Goal: Contribute content: Add original content to the website for others to see

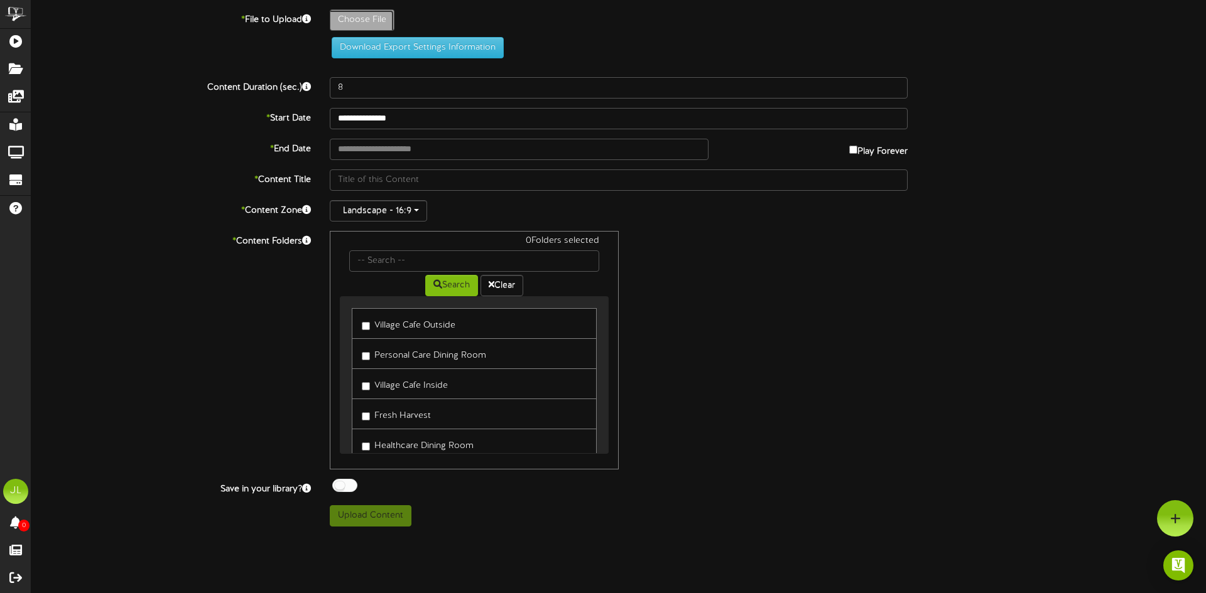
type input "**********"
type input "HCAUG31"
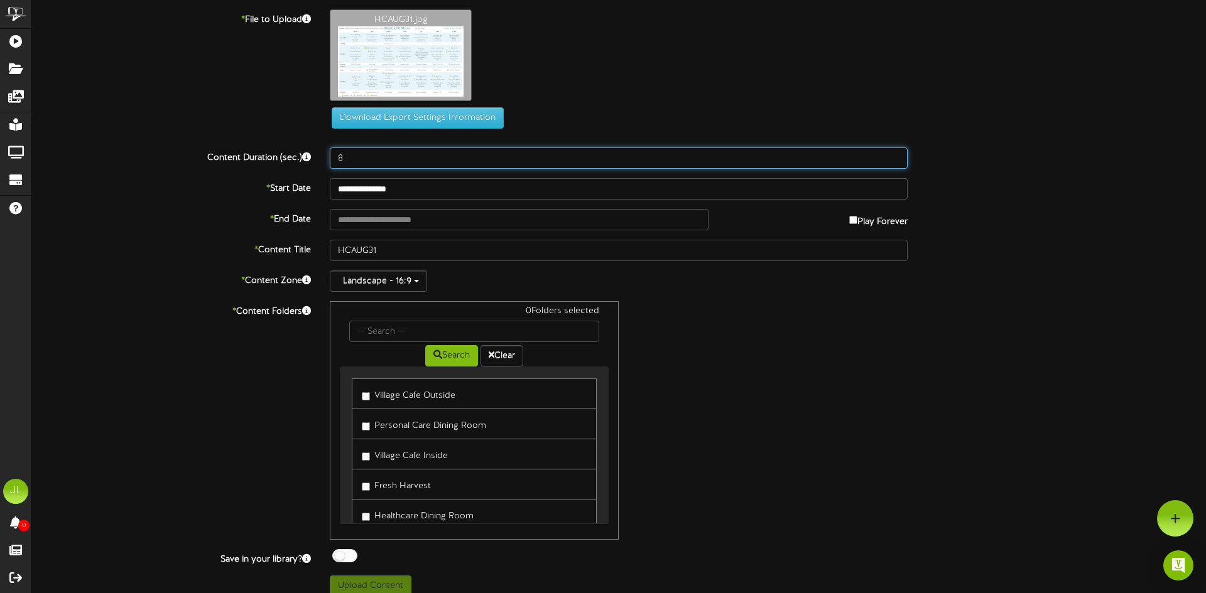
click at [381, 148] on input "8" at bounding box center [619, 158] width 578 height 21
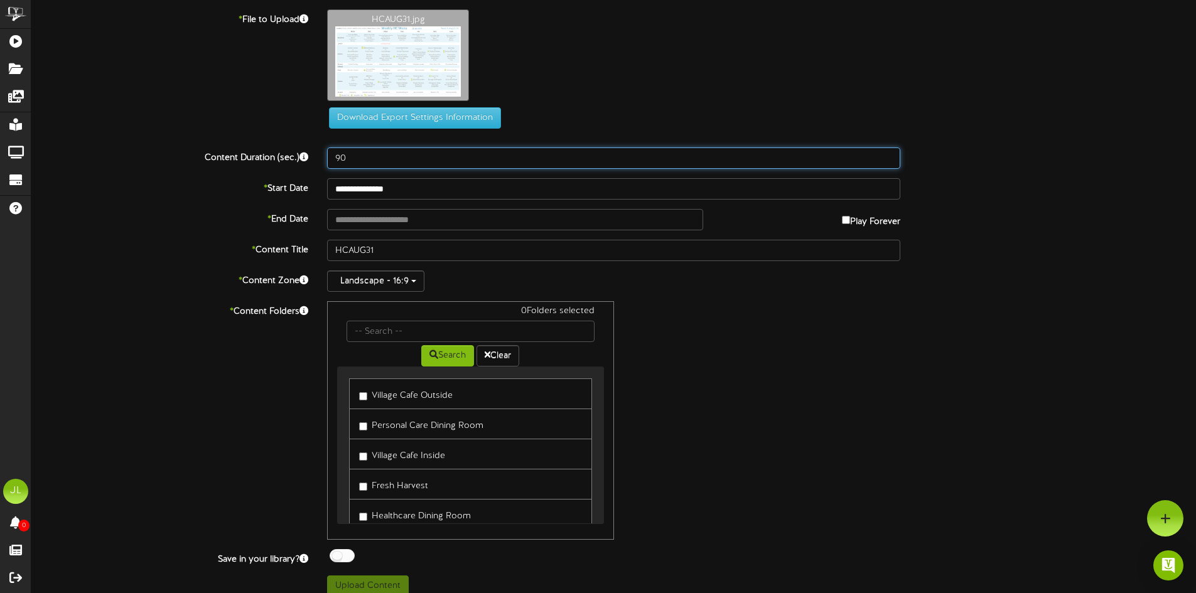
type input "90"
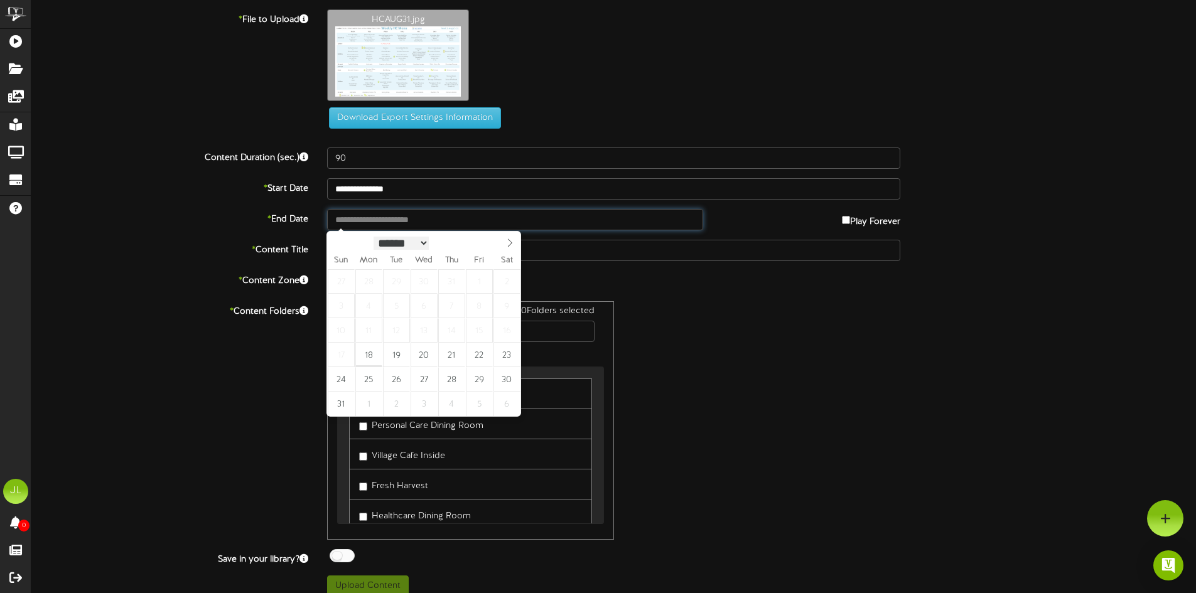
click at [401, 227] on input "text" at bounding box center [514, 219] width 375 height 21
type input "**********"
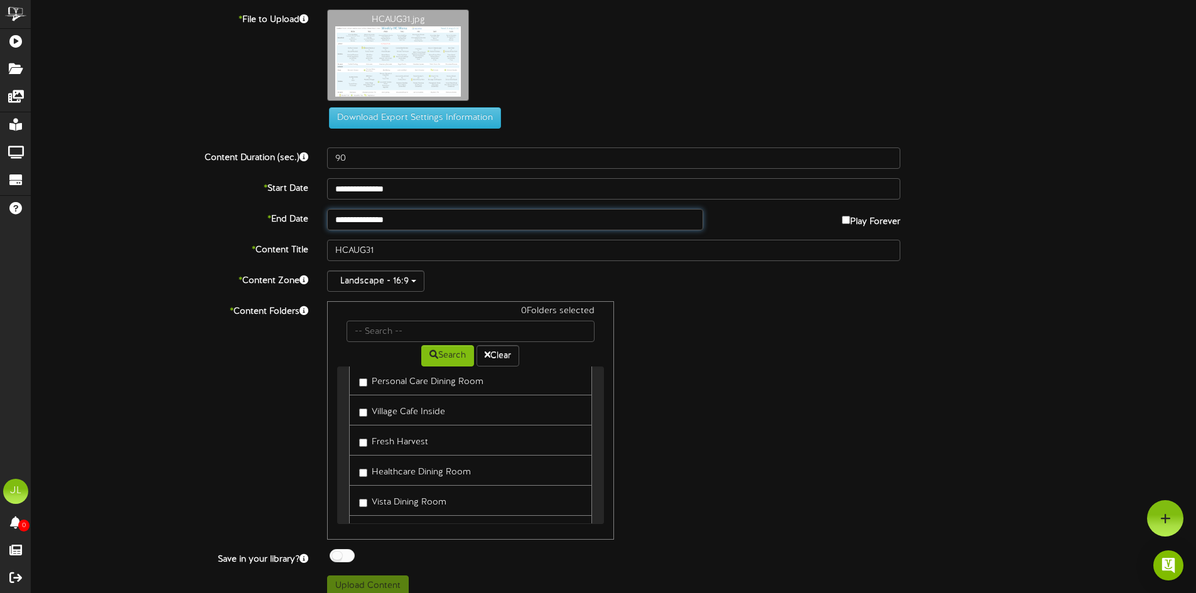
scroll to position [63, 0]
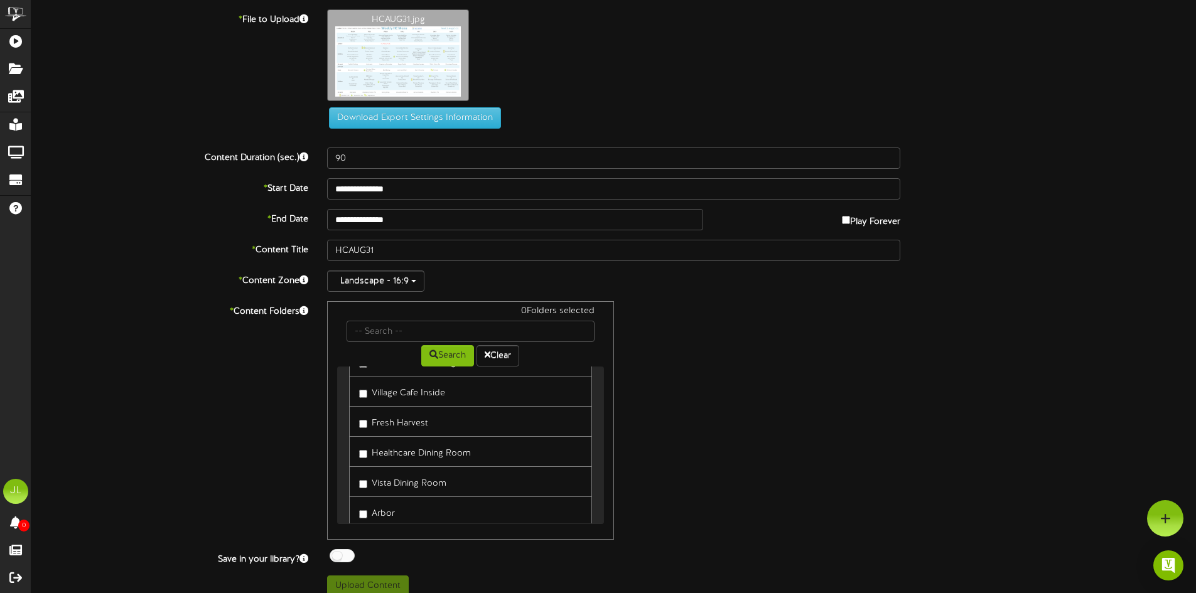
click at [364, 449] on label "Healthcare Dining Room" at bounding box center [415, 451] width 112 height 17
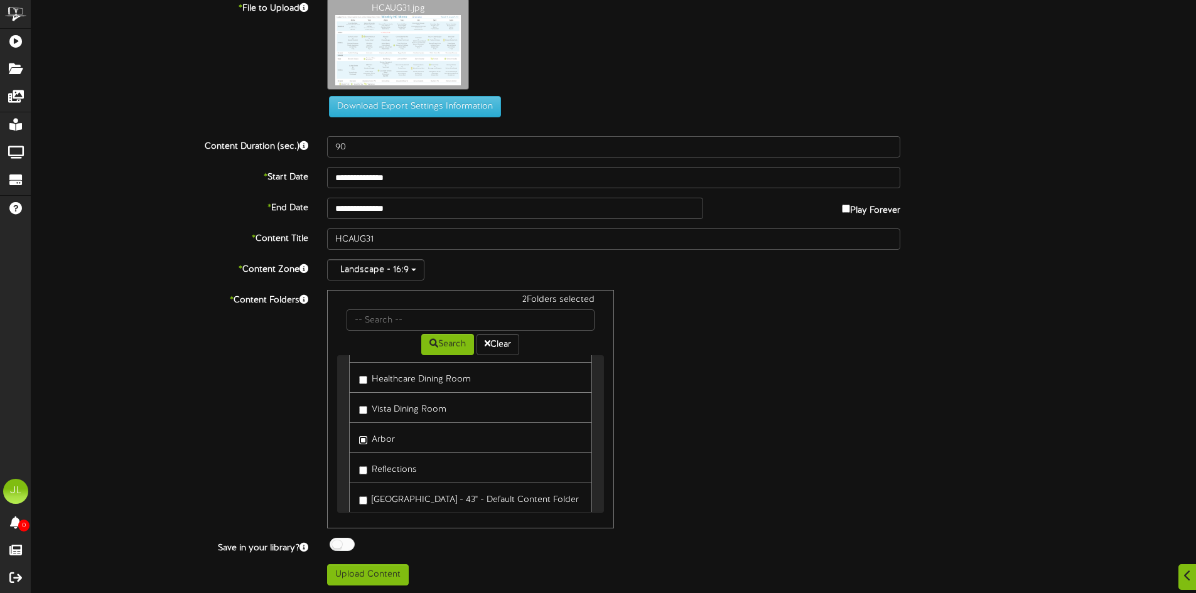
scroll to position [13, 0]
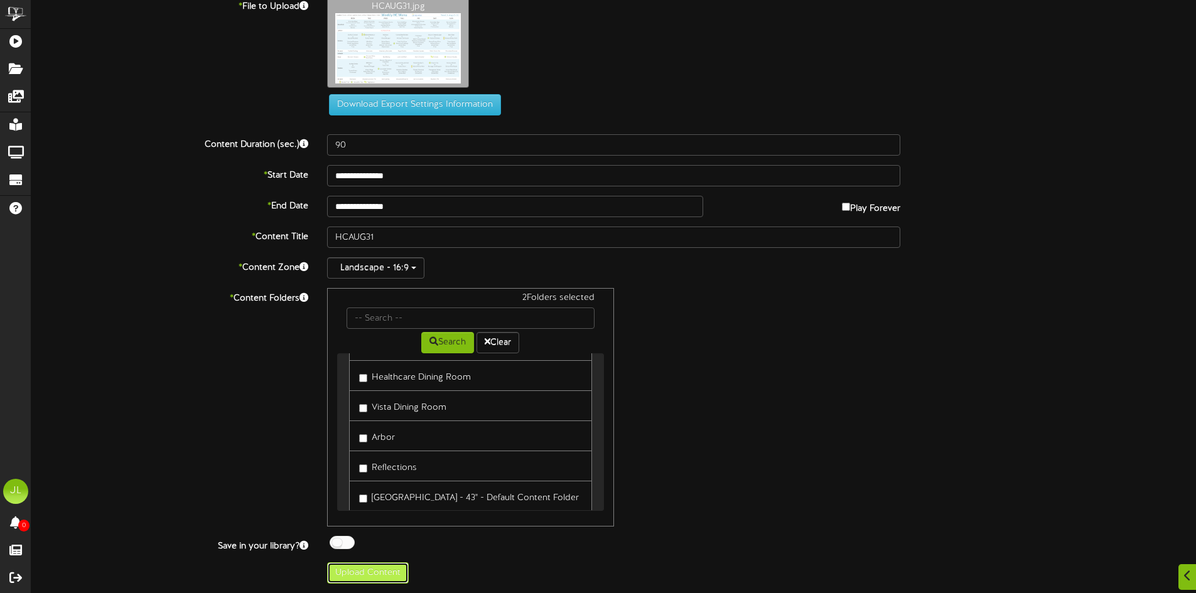
click at [369, 572] on button "Upload Content" at bounding box center [368, 573] width 82 height 21
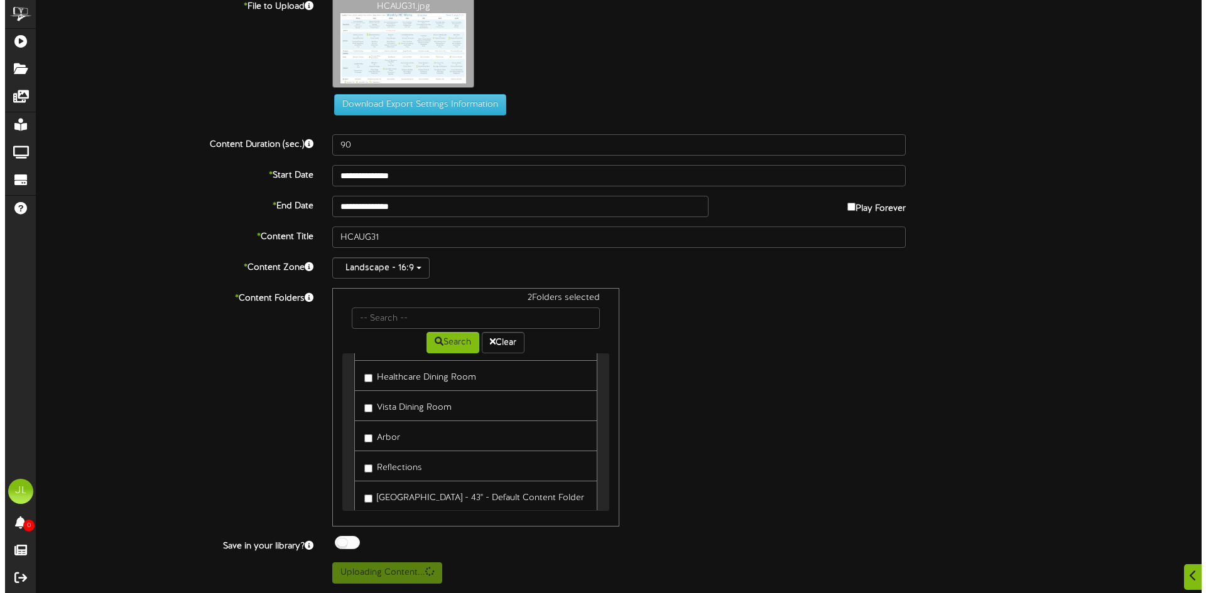
scroll to position [0, 0]
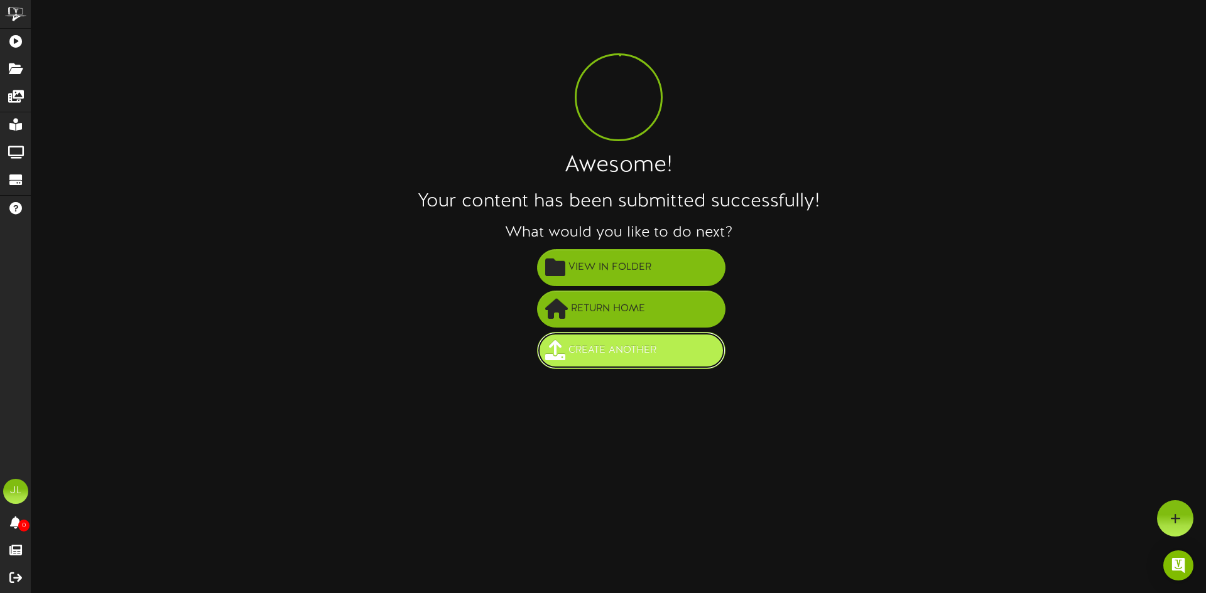
click at [622, 341] on span "Create Another" at bounding box center [612, 350] width 94 height 21
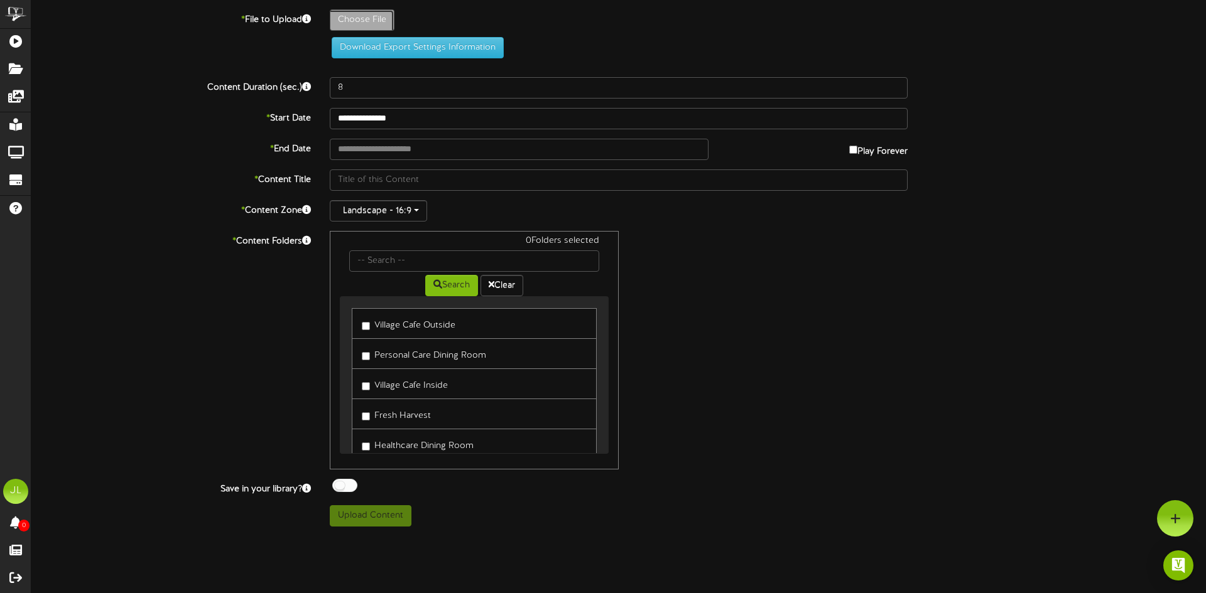
type input "**********"
type input "PCaug31"
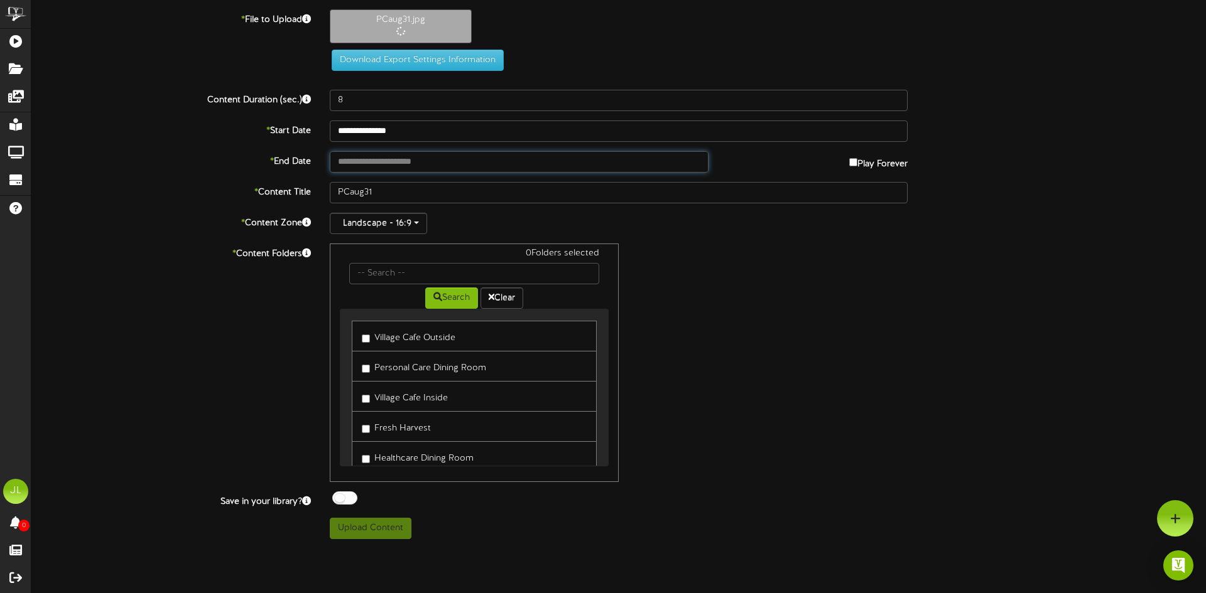
click at [385, 163] on input "text" at bounding box center [519, 161] width 379 height 21
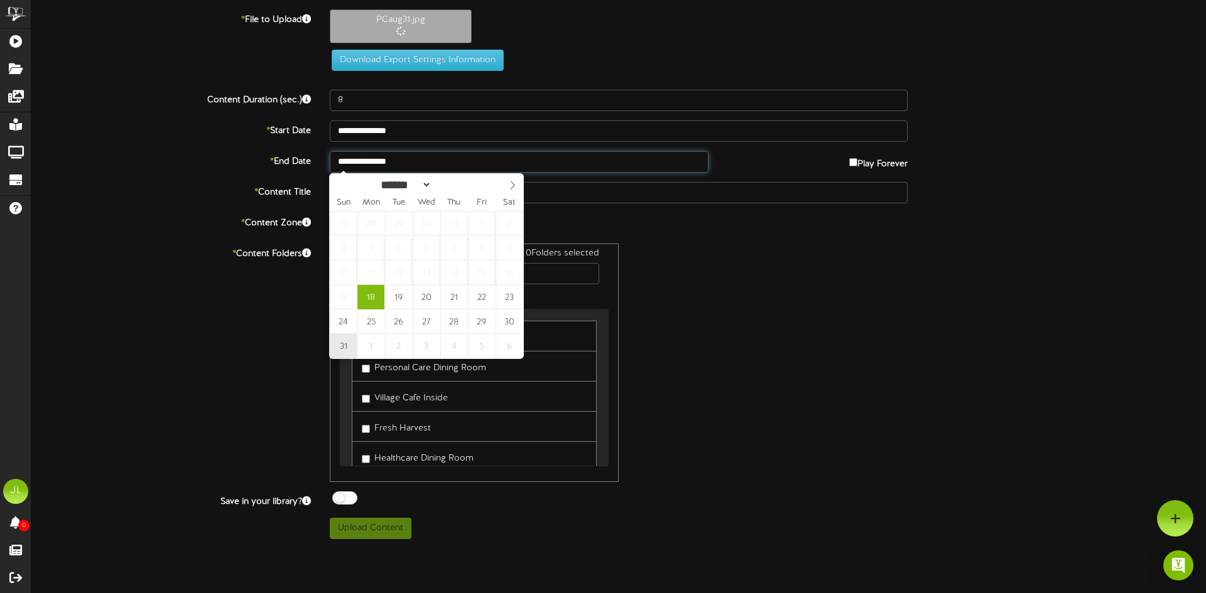
type input "**********"
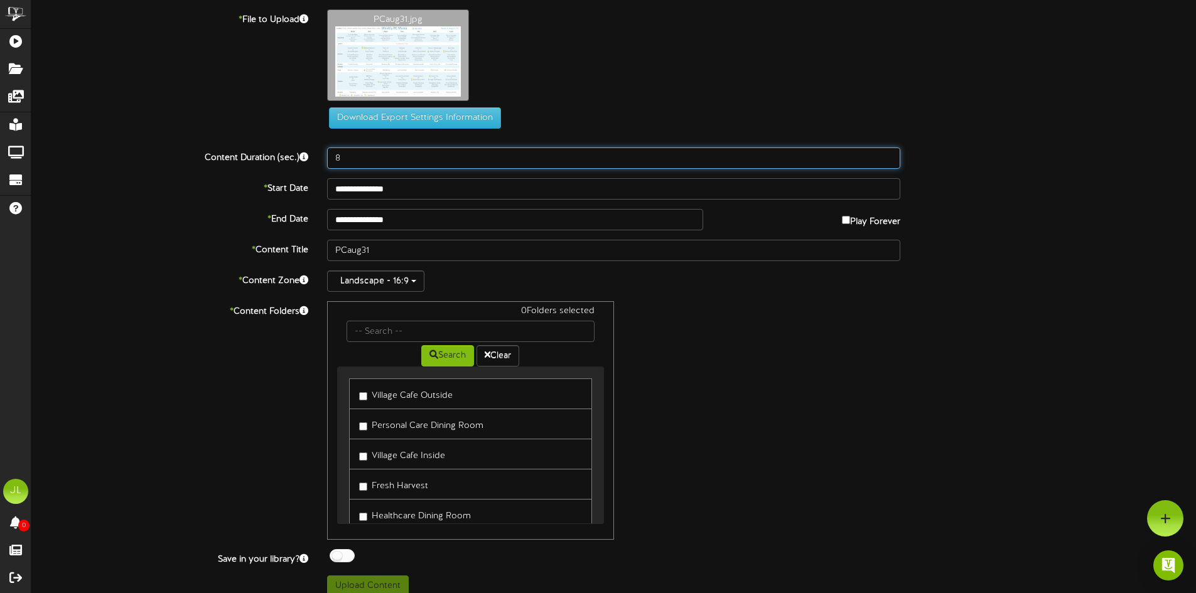
click at [365, 156] on input "8" at bounding box center [613, 158] width 573 height 21
type input "90"
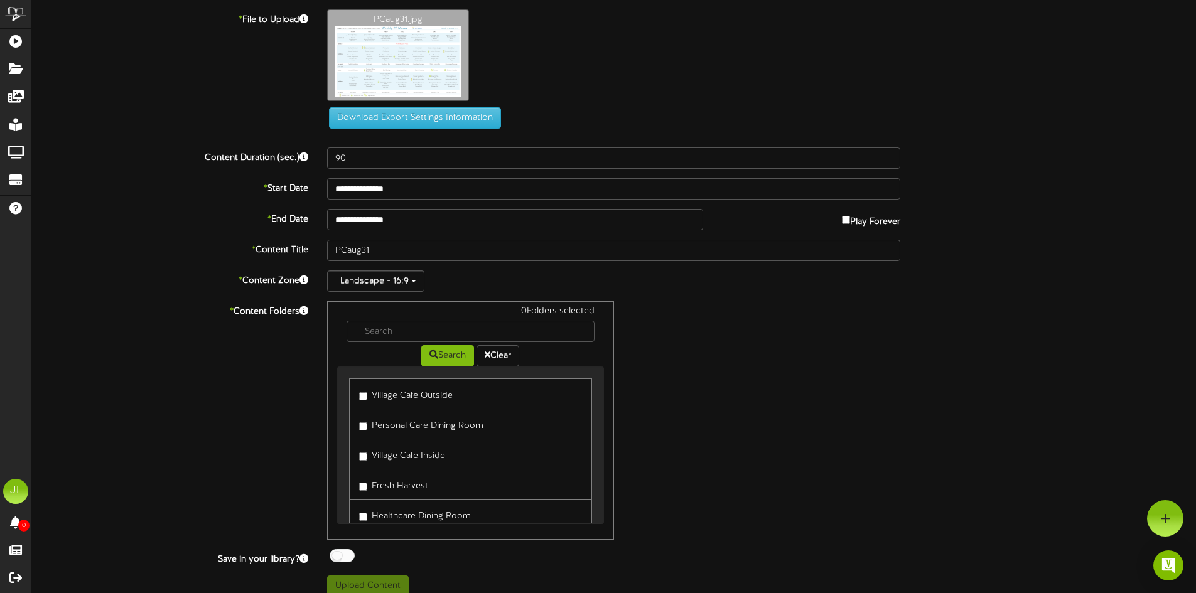
click at [355, 426] on link "Personal Care Dining Room" at bounding box center [470, 424] width 242 height 31
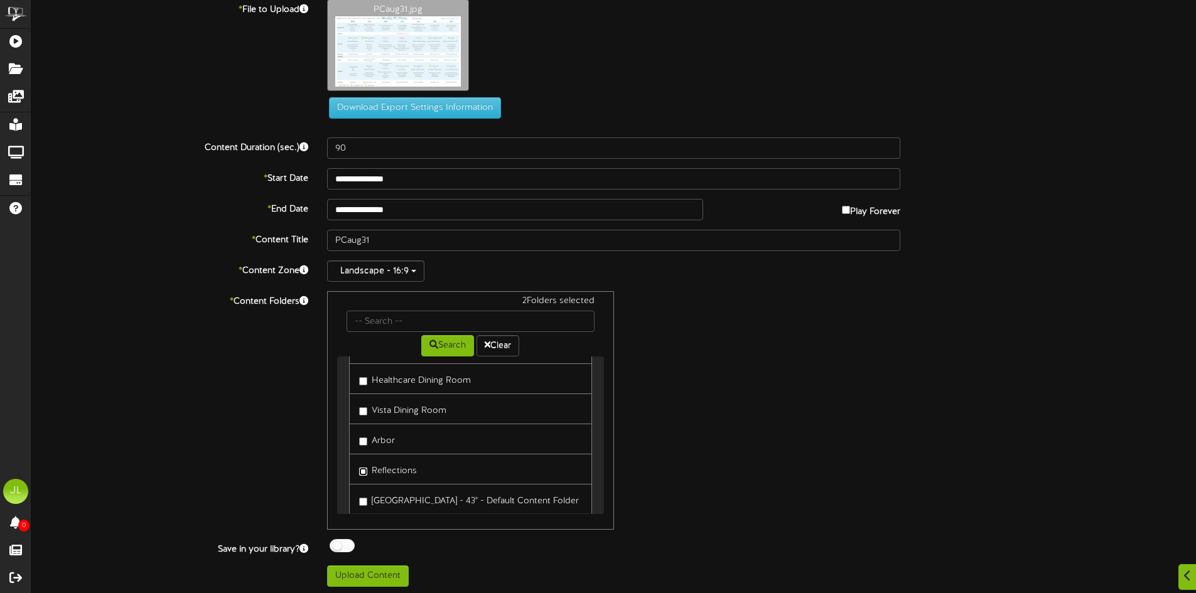
scroll to position [13, 0]
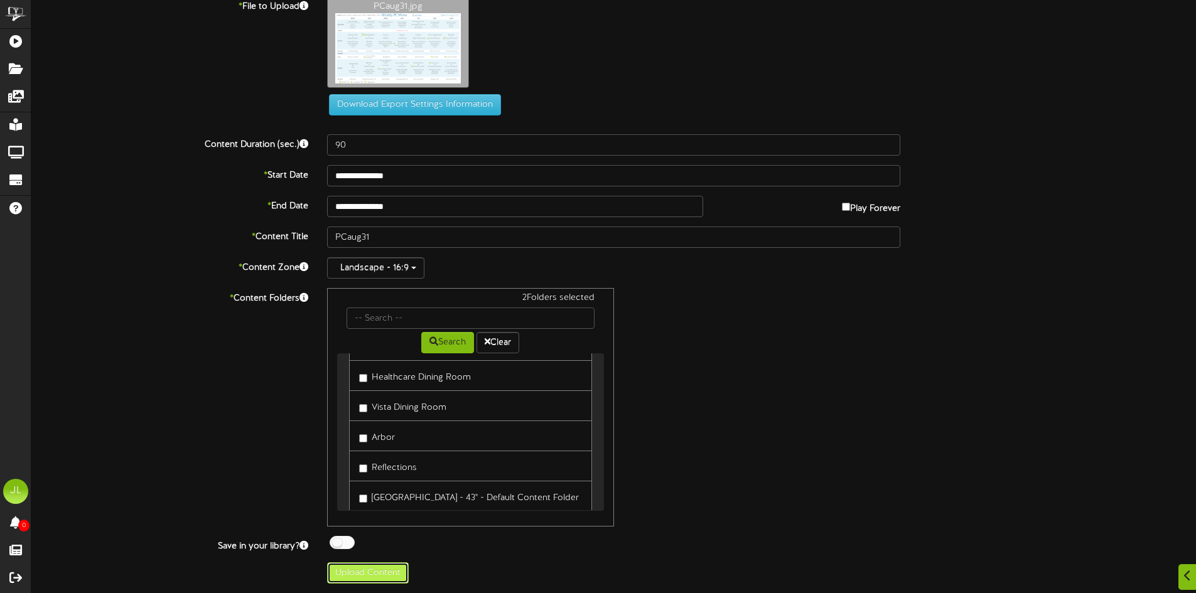
click at [367, 576] on button "Upload Content" at bounding box center [368, 573] width 82 height 21
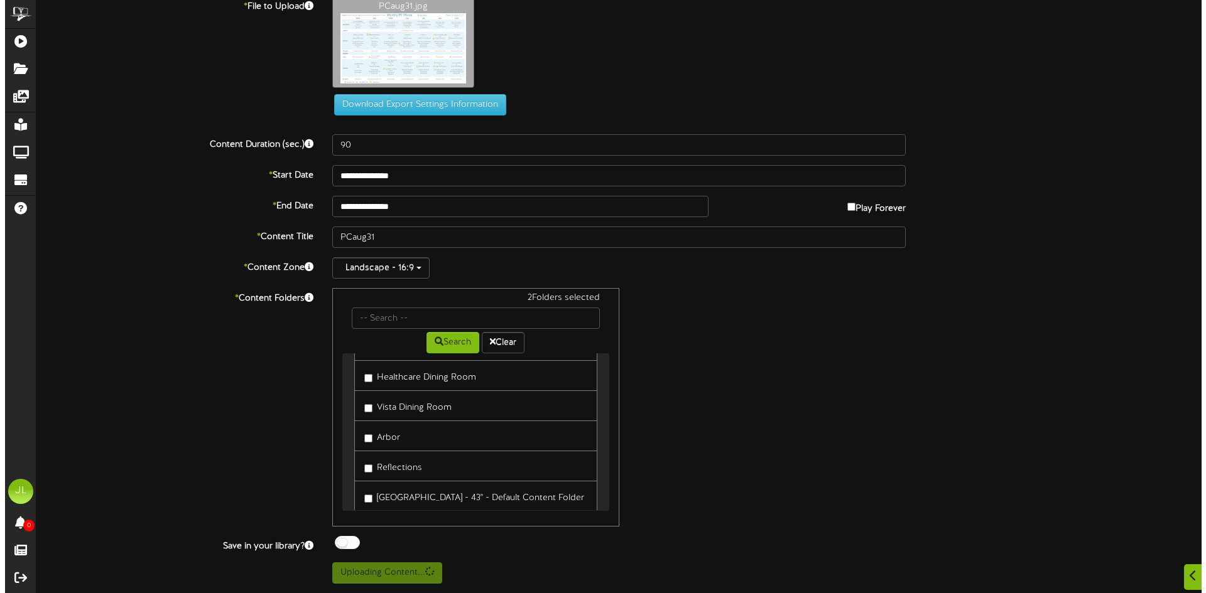
scroll to position [0, 0]
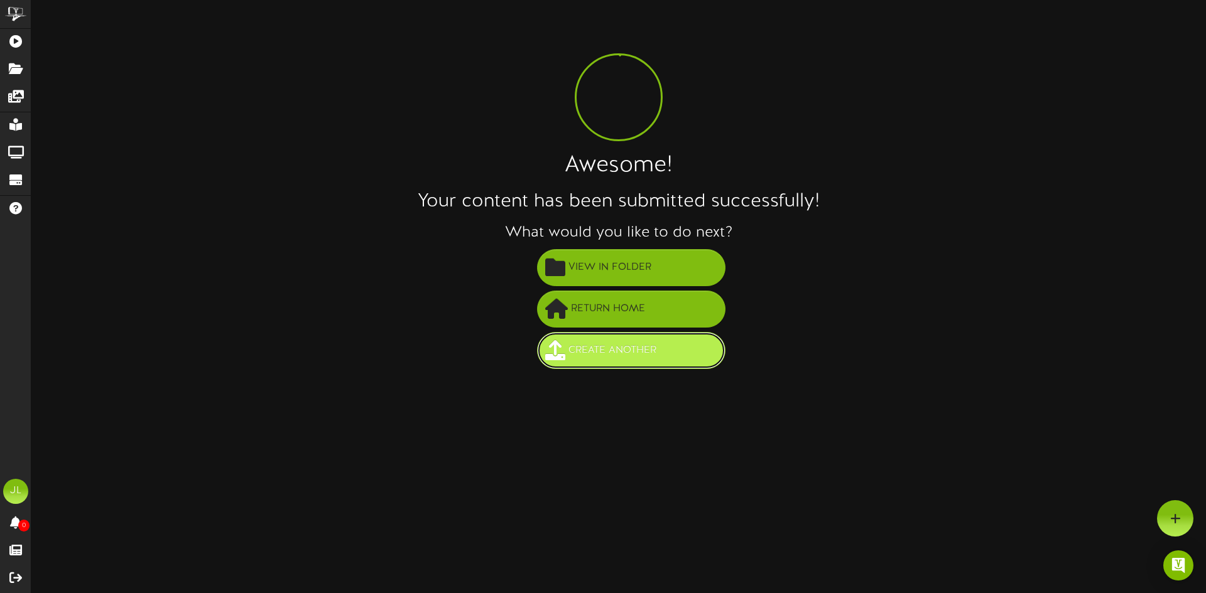
click at [620, 360] on span "Create Another" at bounding box center [612, 350] width 94 height 21
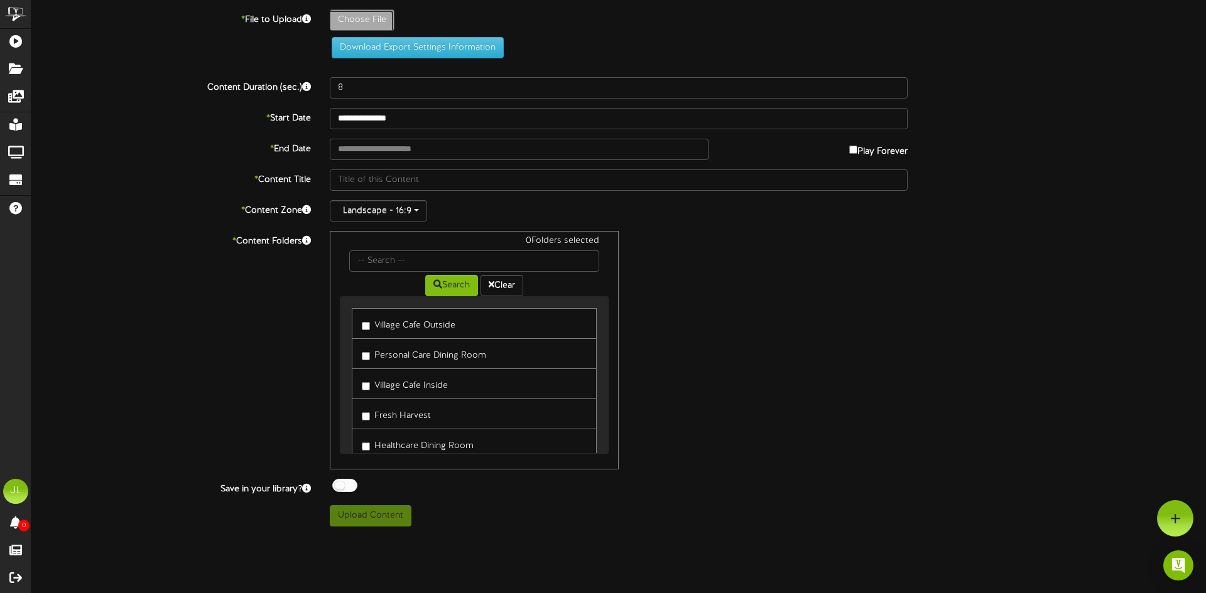
type input "**********"
type input "VistaAUg31"
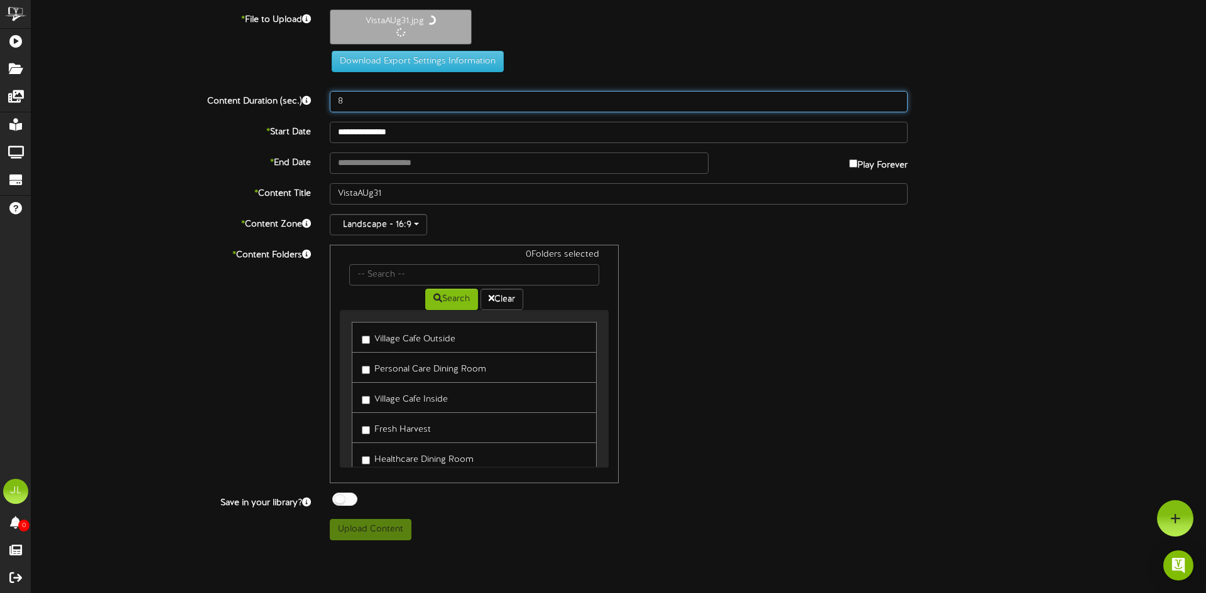
click at [370, 102] on input "8" at bounding box center [619, 101] width 578 height 21
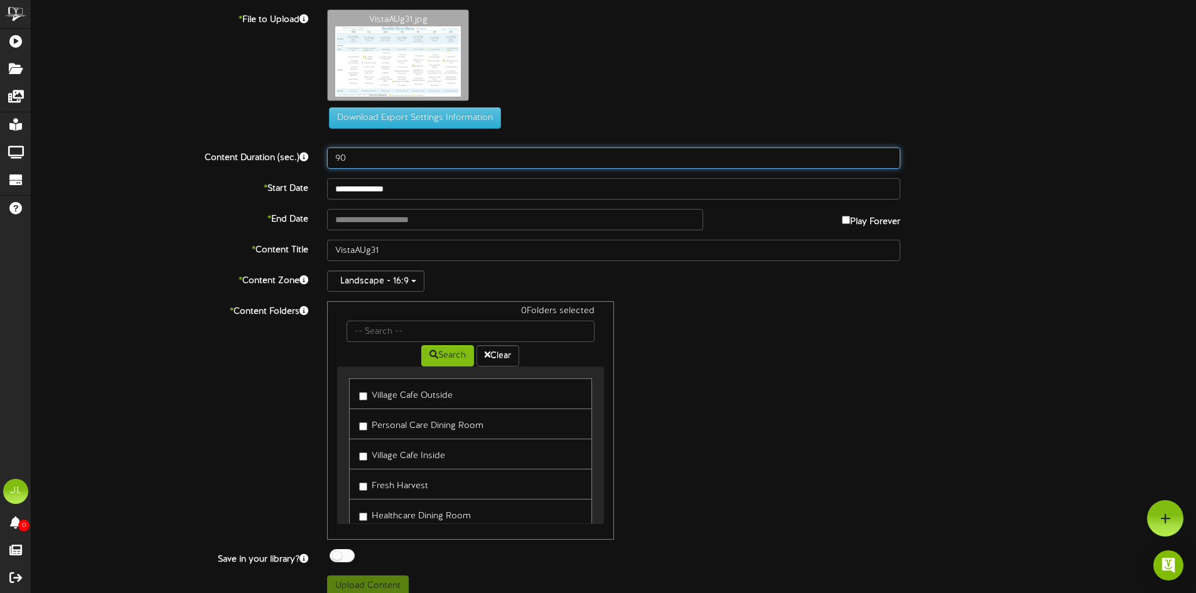
click at [364, 159] on input "90" at bounding box center [613, 158] width 573 height 21
type input "90"
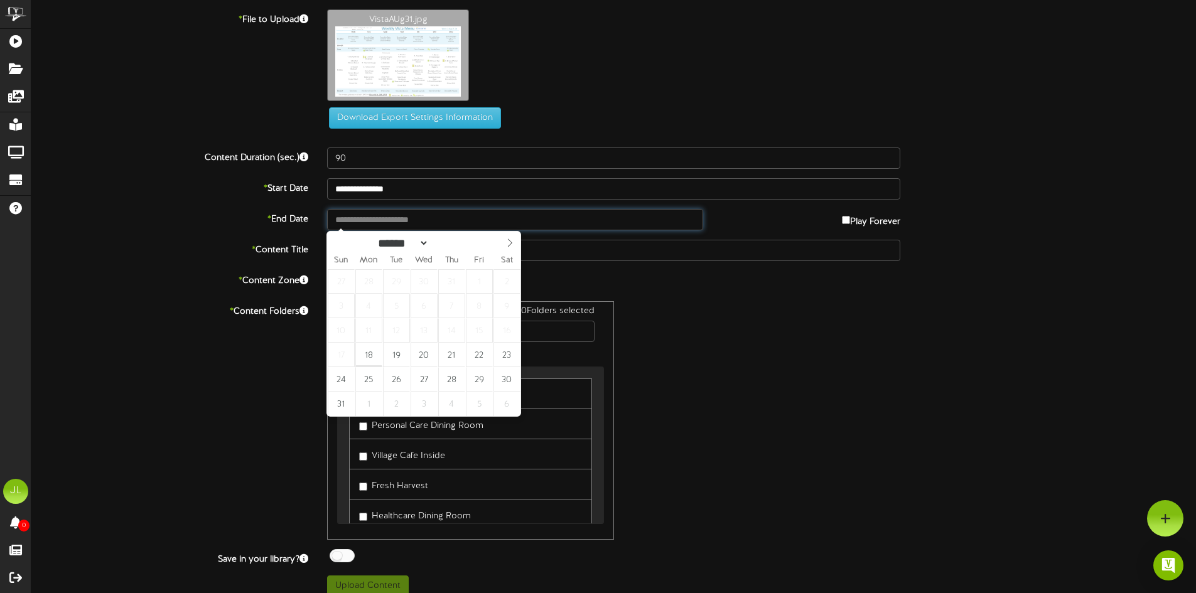
click at [414, 229] on body "ChannelValet Playlists Folders Messages My Library Groups Devices Help JL Jared…" at bounding box center [598, 303] width 1196 height 607
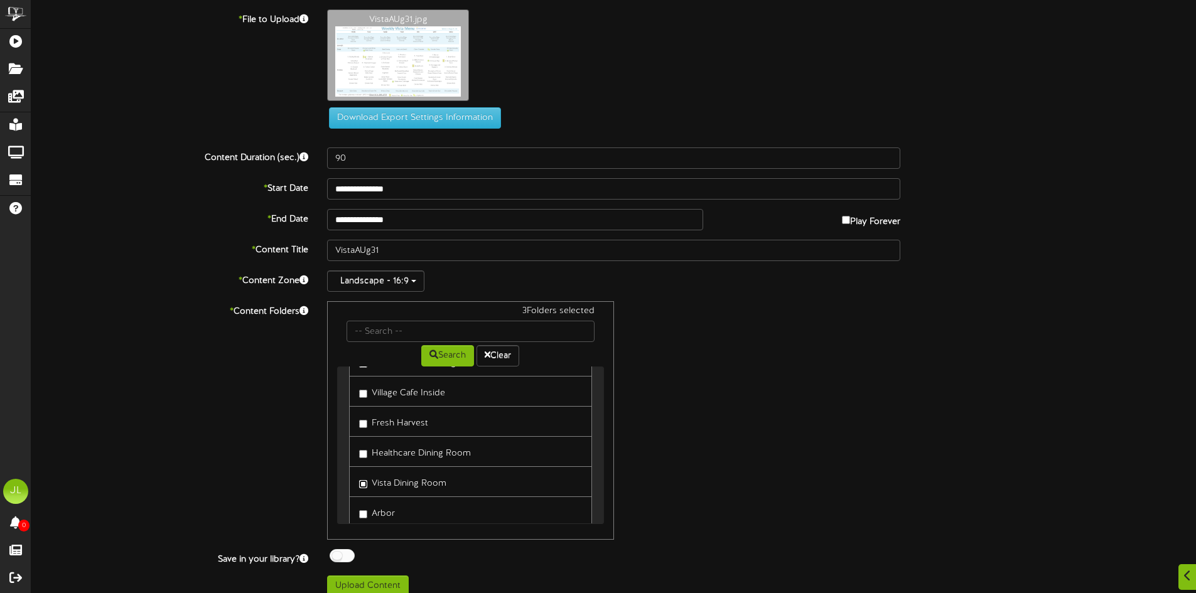
scroll to position [13, 0]
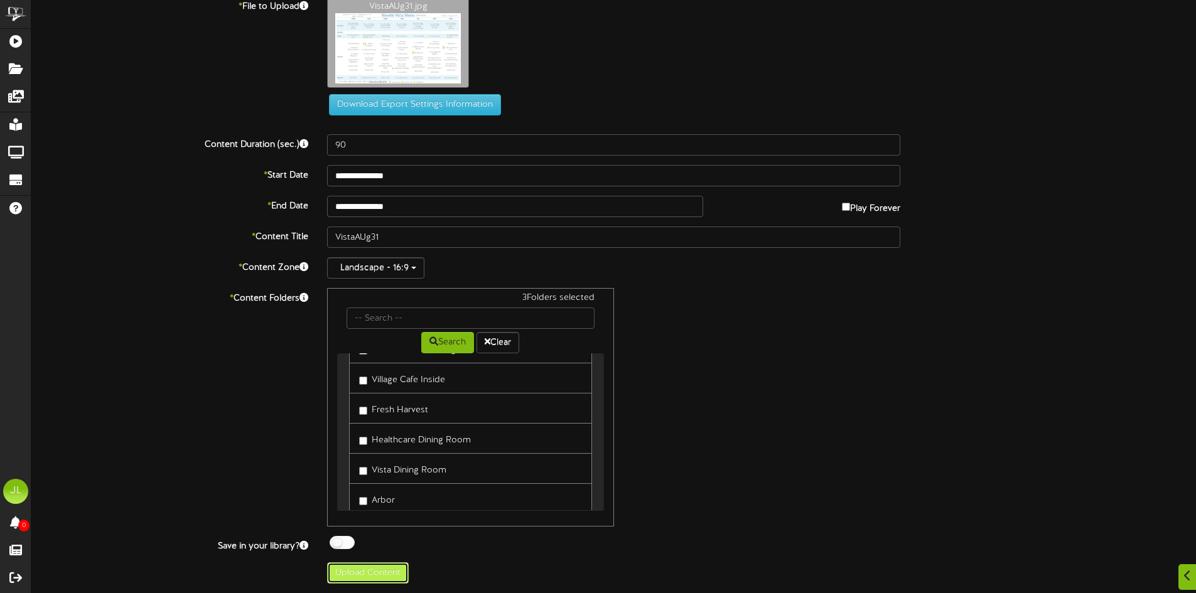
click at [382, 570] on button "Upload Content" at bounding box center [368, 573] width 82 height 21
type input "**********"
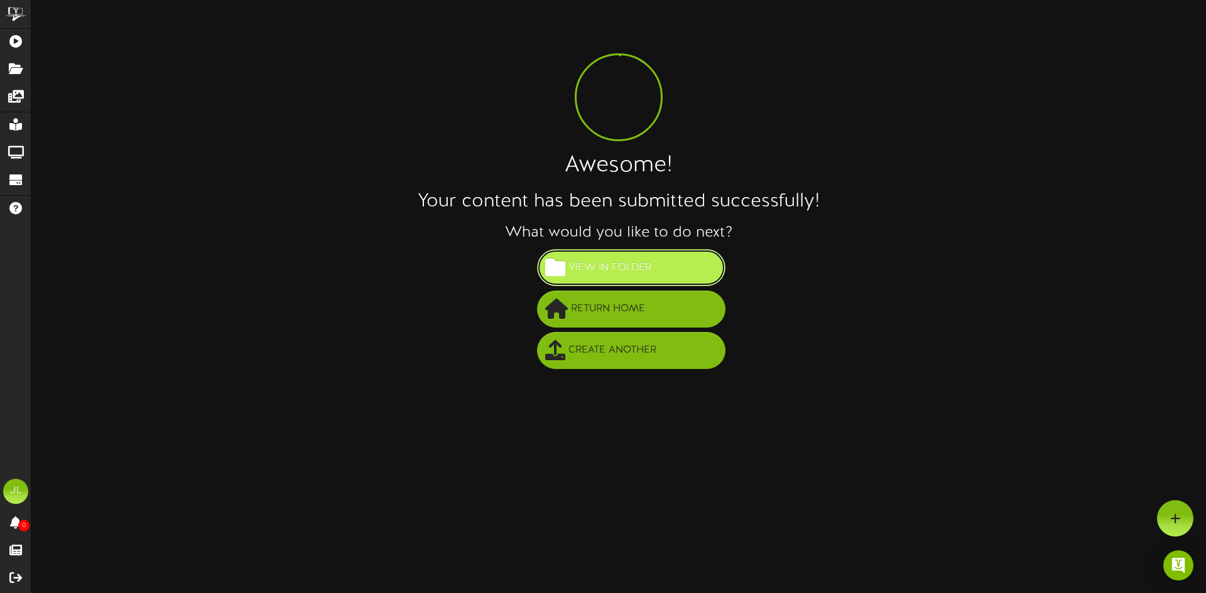
click at [591, 280] on button "View in Folder" at bounding box center [631, 267] width 188 height 37
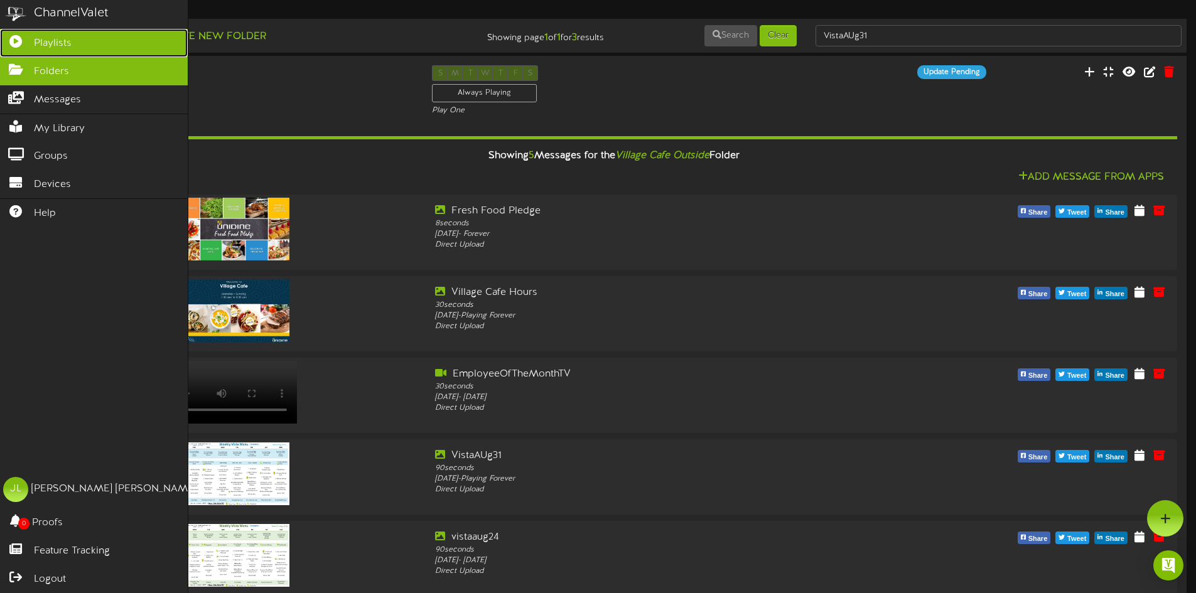
click at [18, 42] on icon at bounding box center [15, 39] width 31 height 9
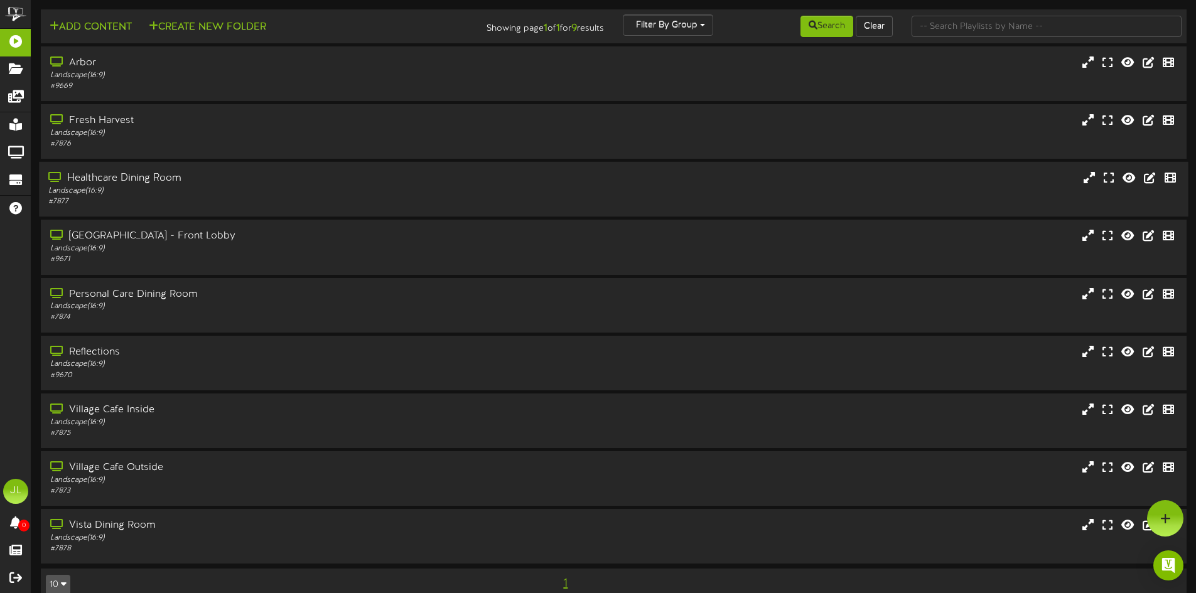
click at [173, 198] on div "# 7877" at bounding box center [278, 202] width 460 height 11
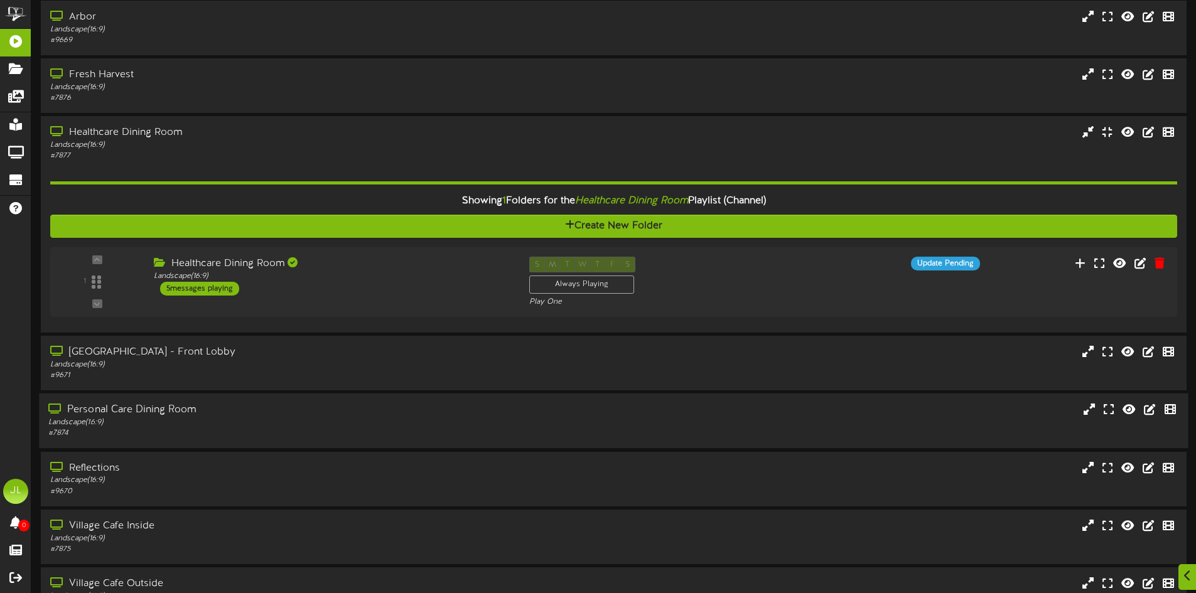
scroll to position [63, 0]
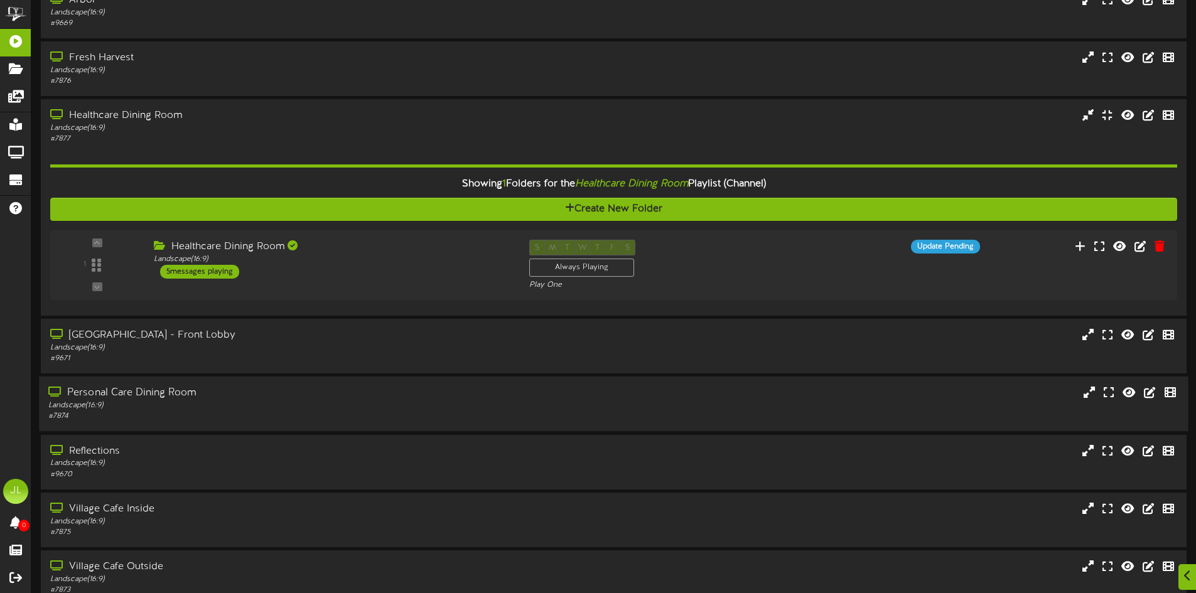
click at [181, 410] on div "Landscape ( 16:9 )" at bounding box center [278, 406] width 460 height 11
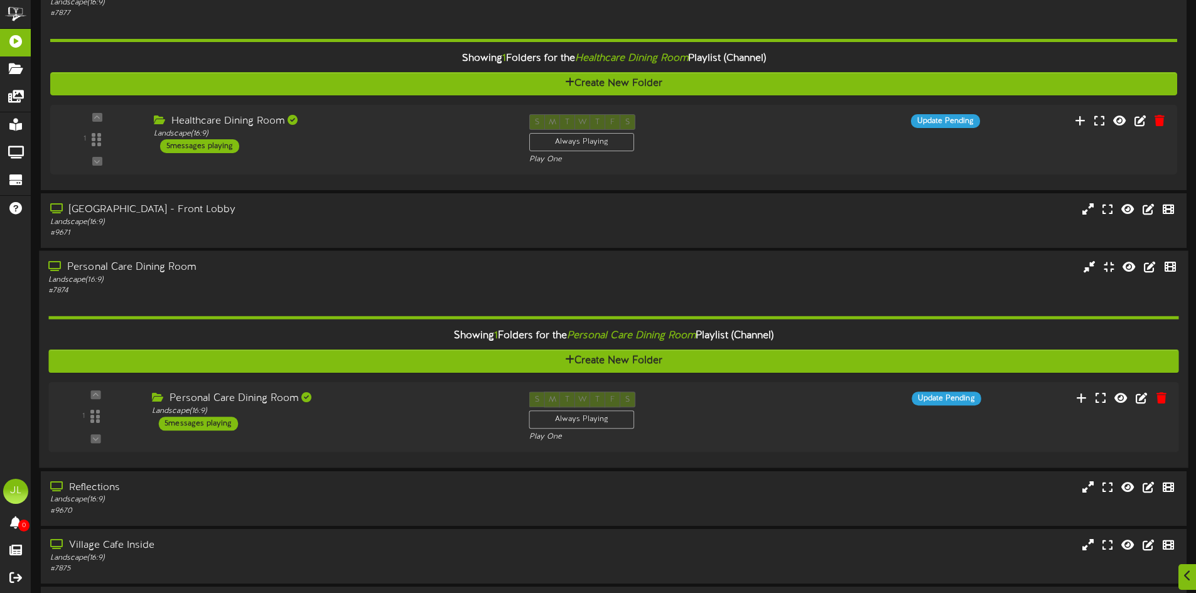
scroll to position [251, 0]
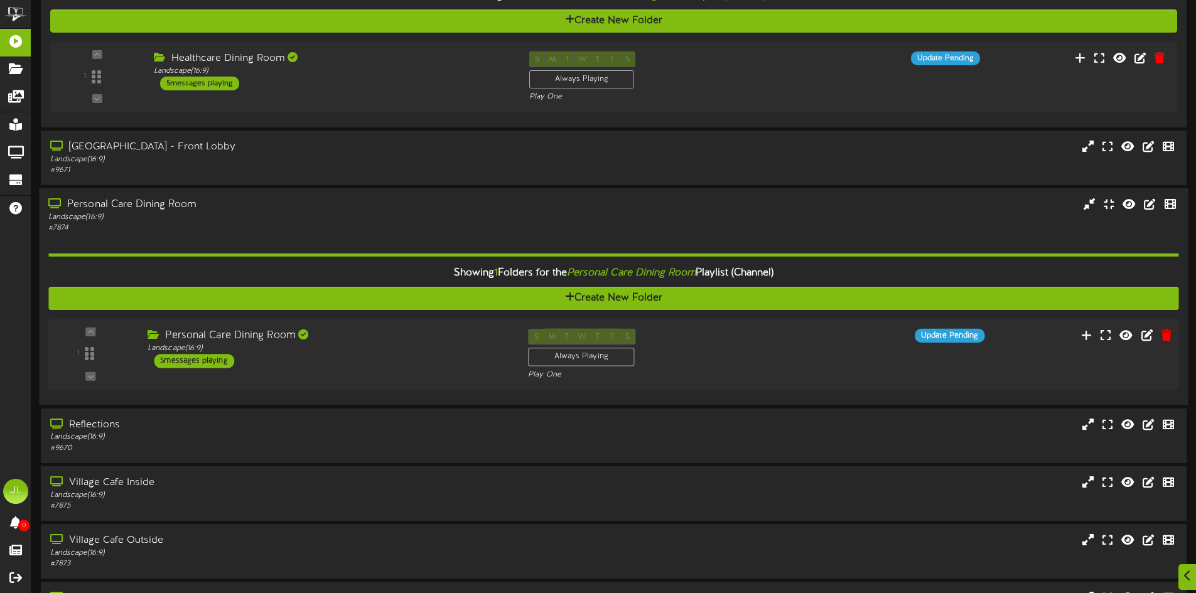
click at [207, 355] on div "5 messages playing" at bounding box center [194, 362] width 80 height 14
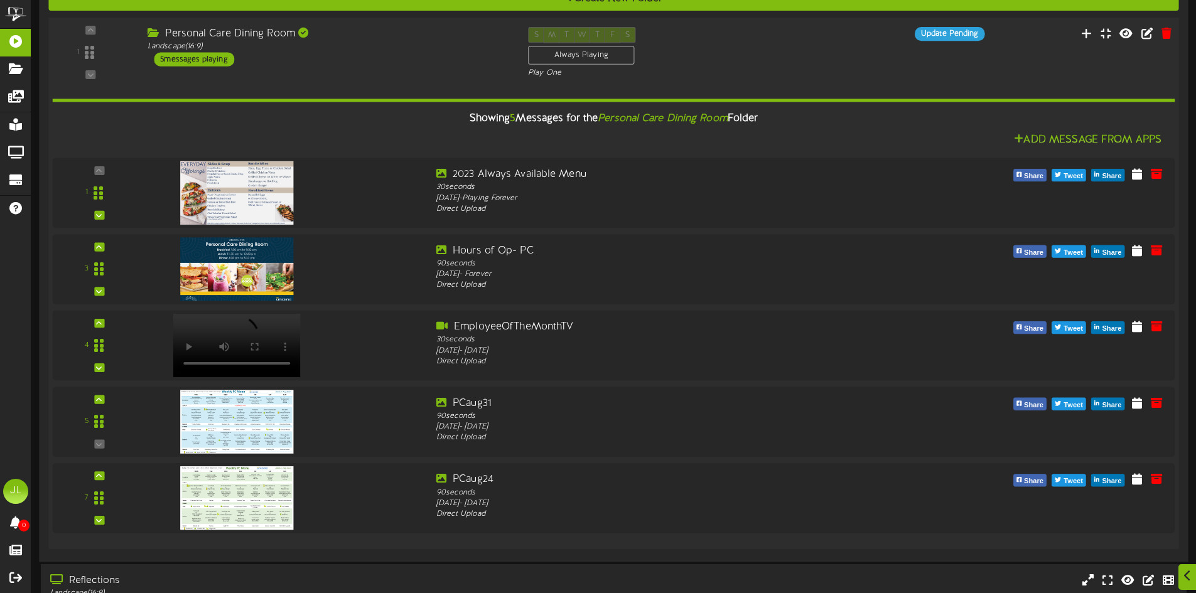
scroll to position [565, 0]
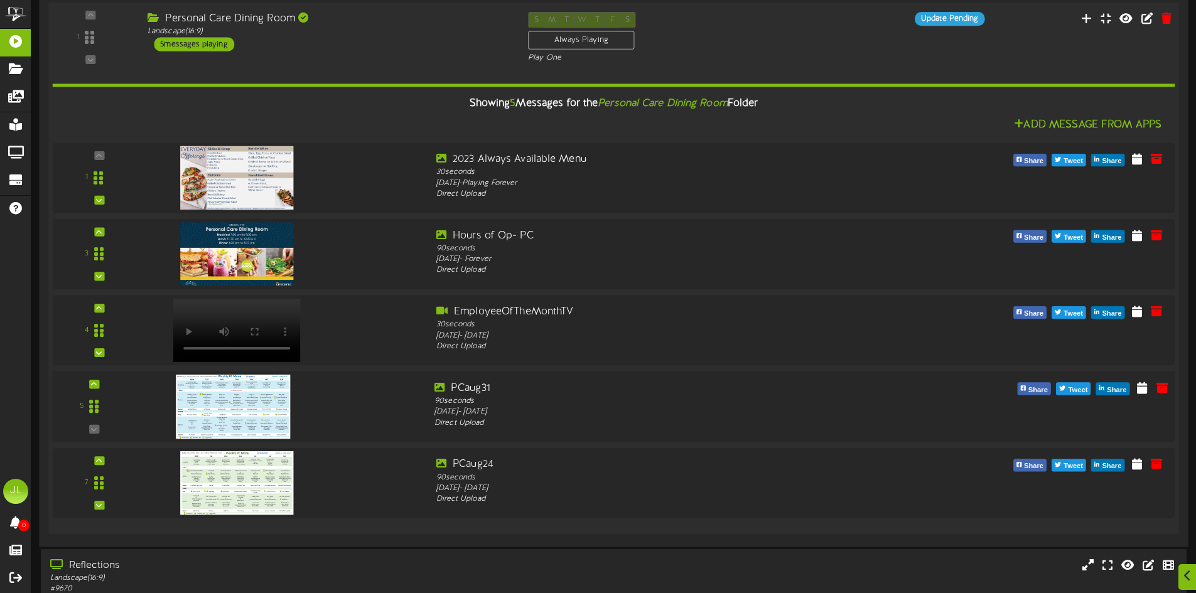
click at [230, 406] on img at bounding box center [233, 407] width 114 height 64
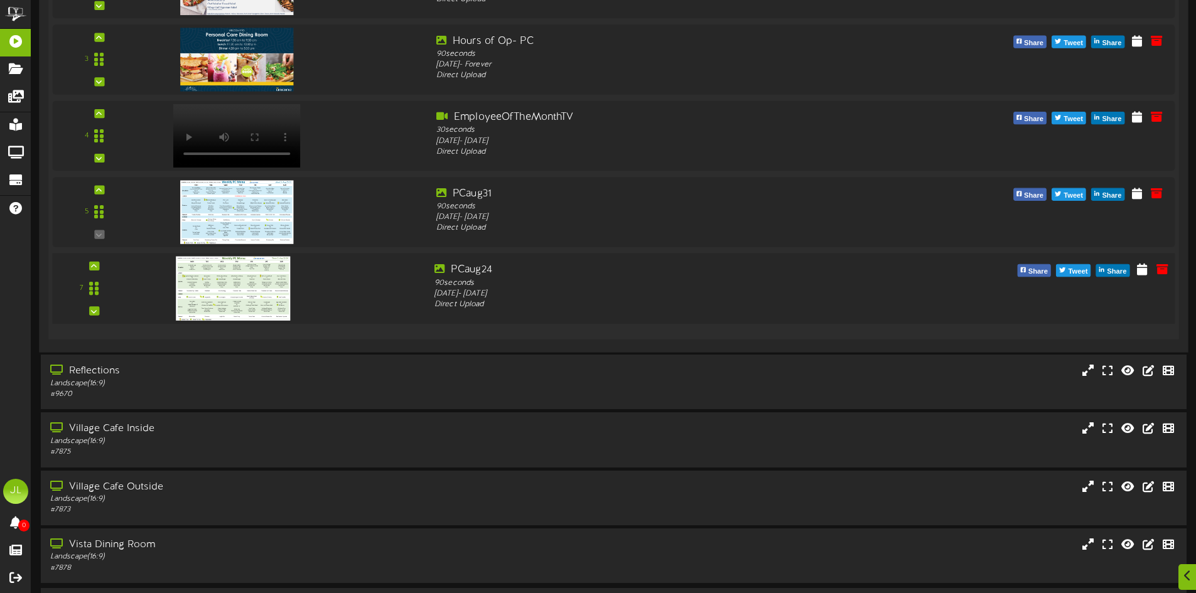
scroll to position [800, 0]
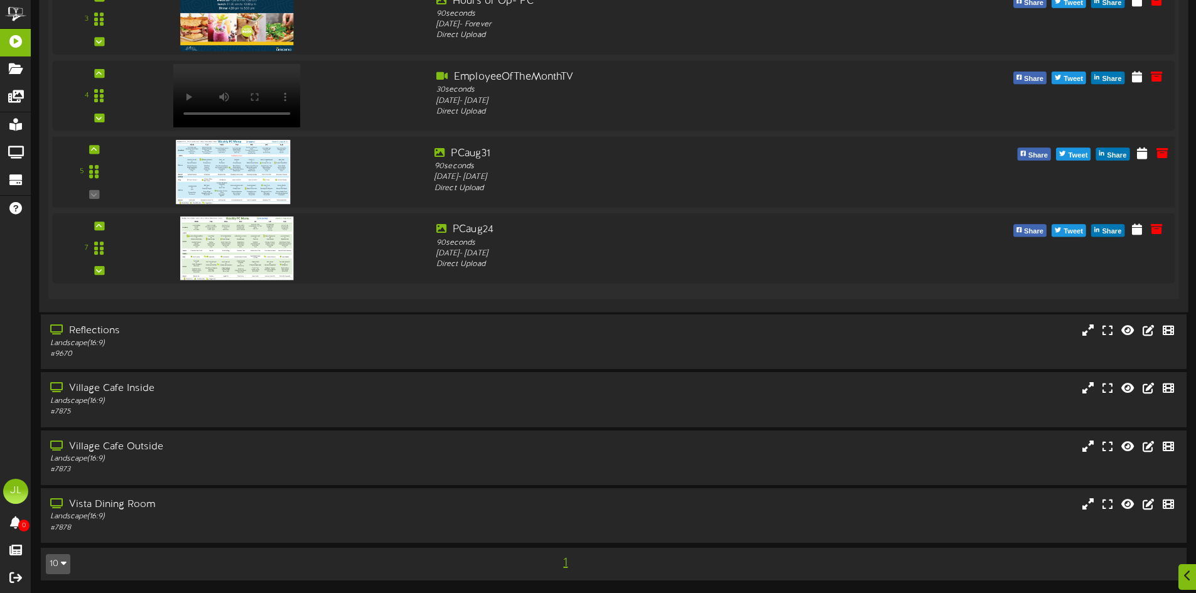
click at [240, 176] on img at bounding box center [233, 172] width 114 height 64
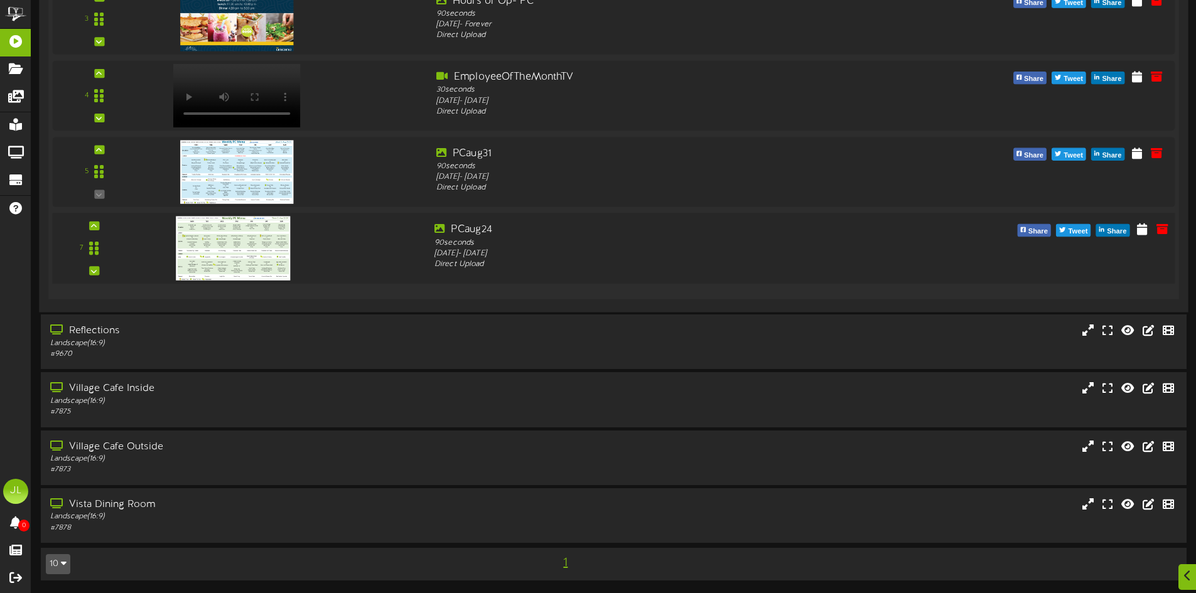
click at [256, 247] on img at bounding box center [233, 249] width 114 height 64
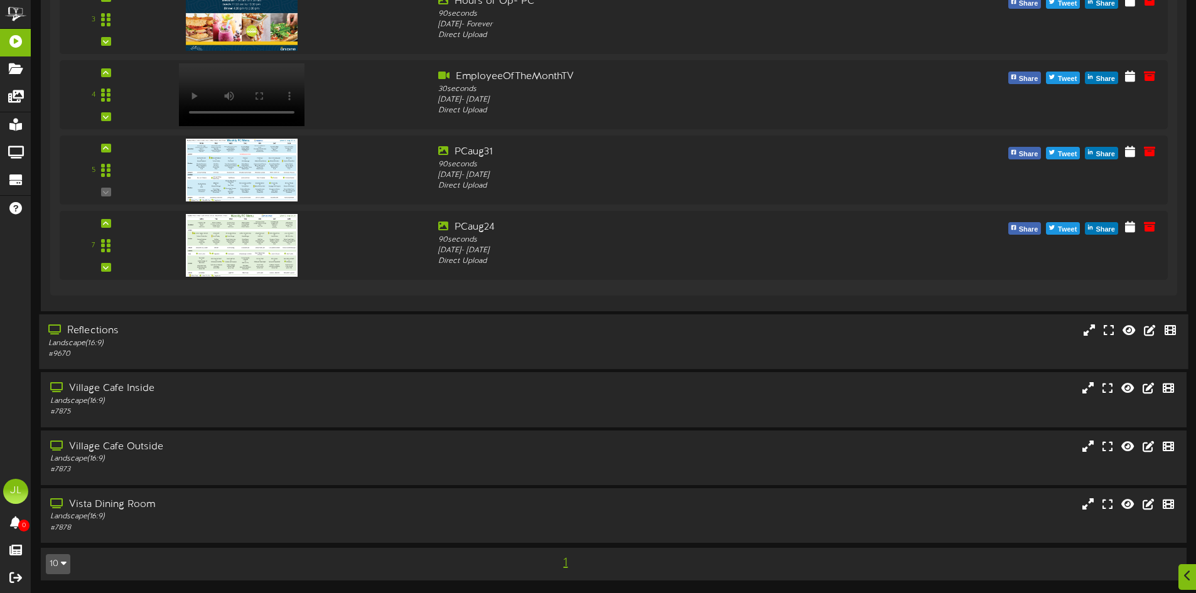
click at [156, 344] on div "Landscape ( 16:9 )" at bounding box center [278, 343] width 460 height 11
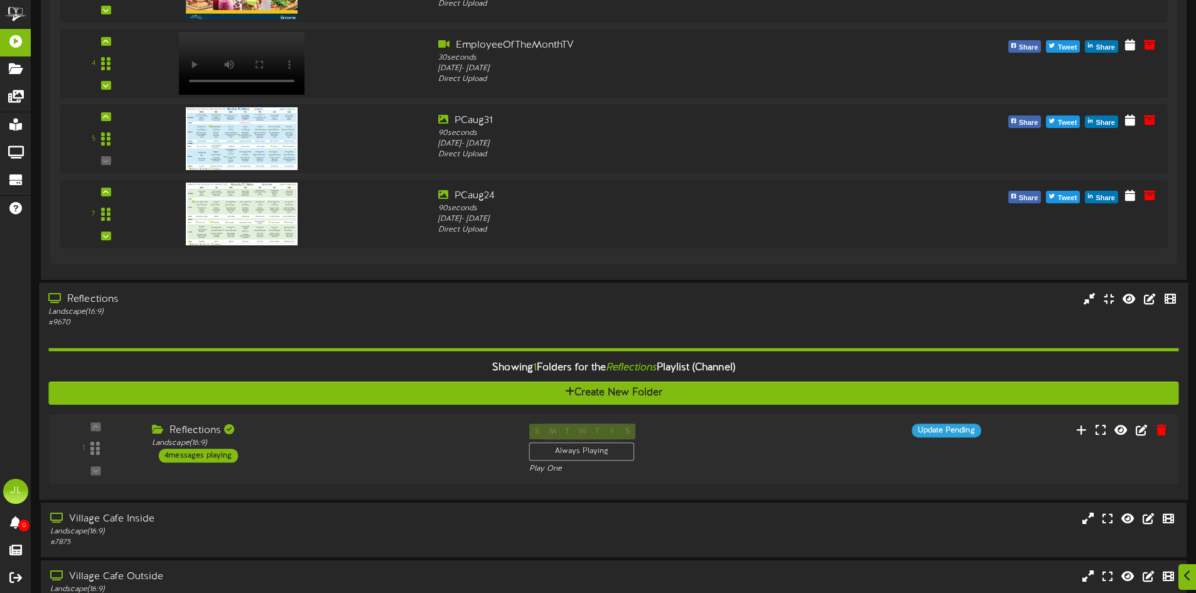
scroll to position [863, 0]
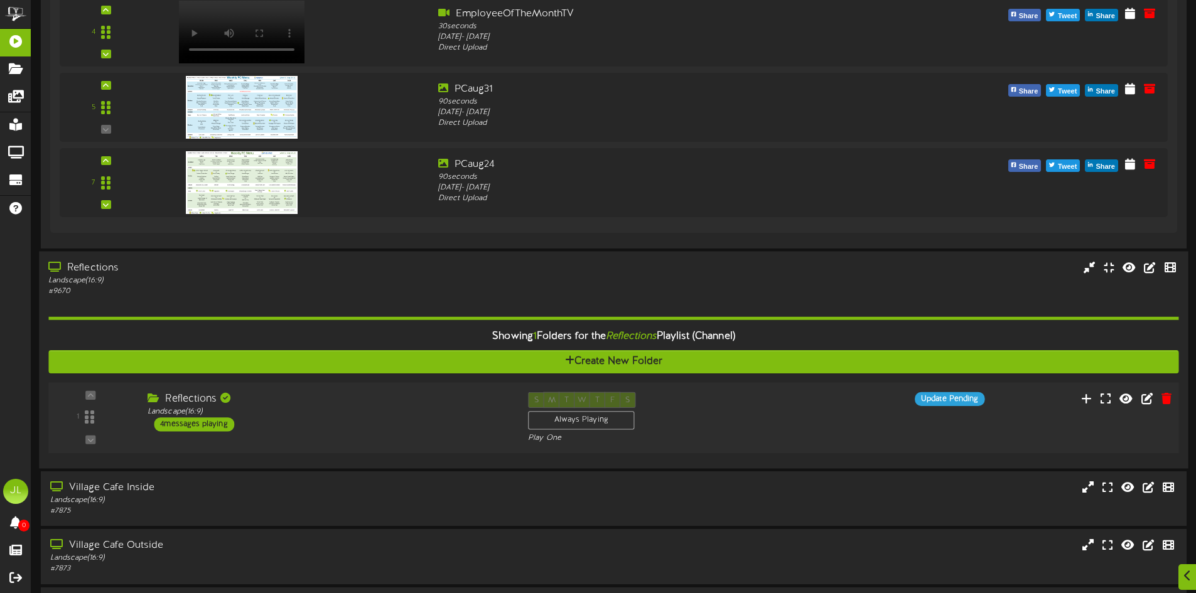
click at [200, 425] on div "4 messages playing" at bounding box center [194, 425] width 80 height 14
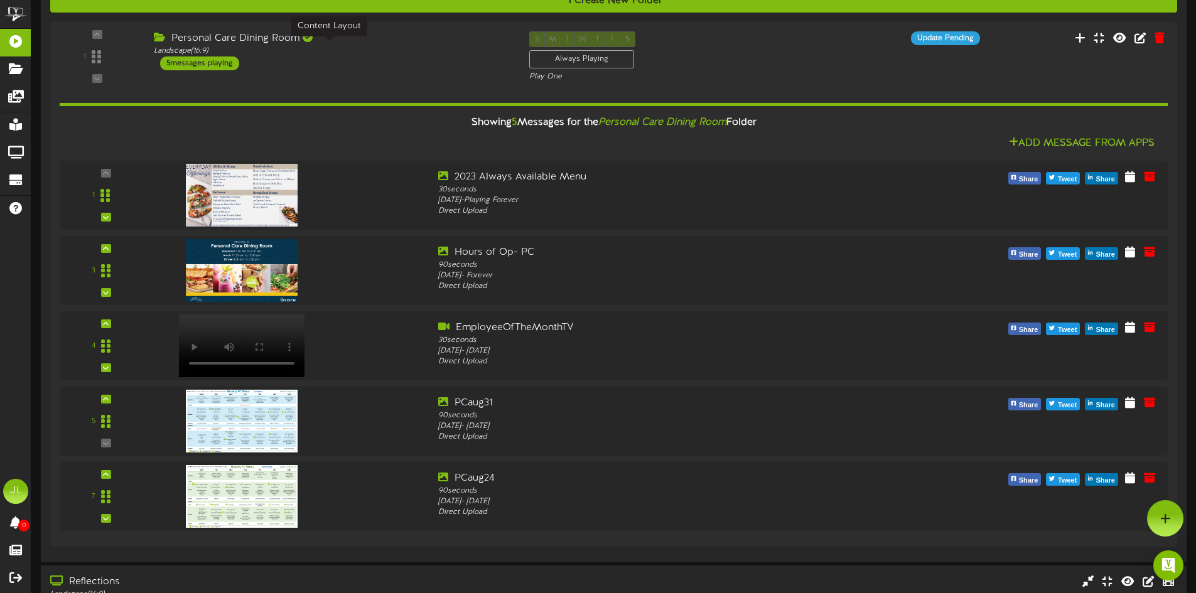
scroll to position [46, 0]
